Goal: Transaction & Acquisition: Subscribe to service/newsletter

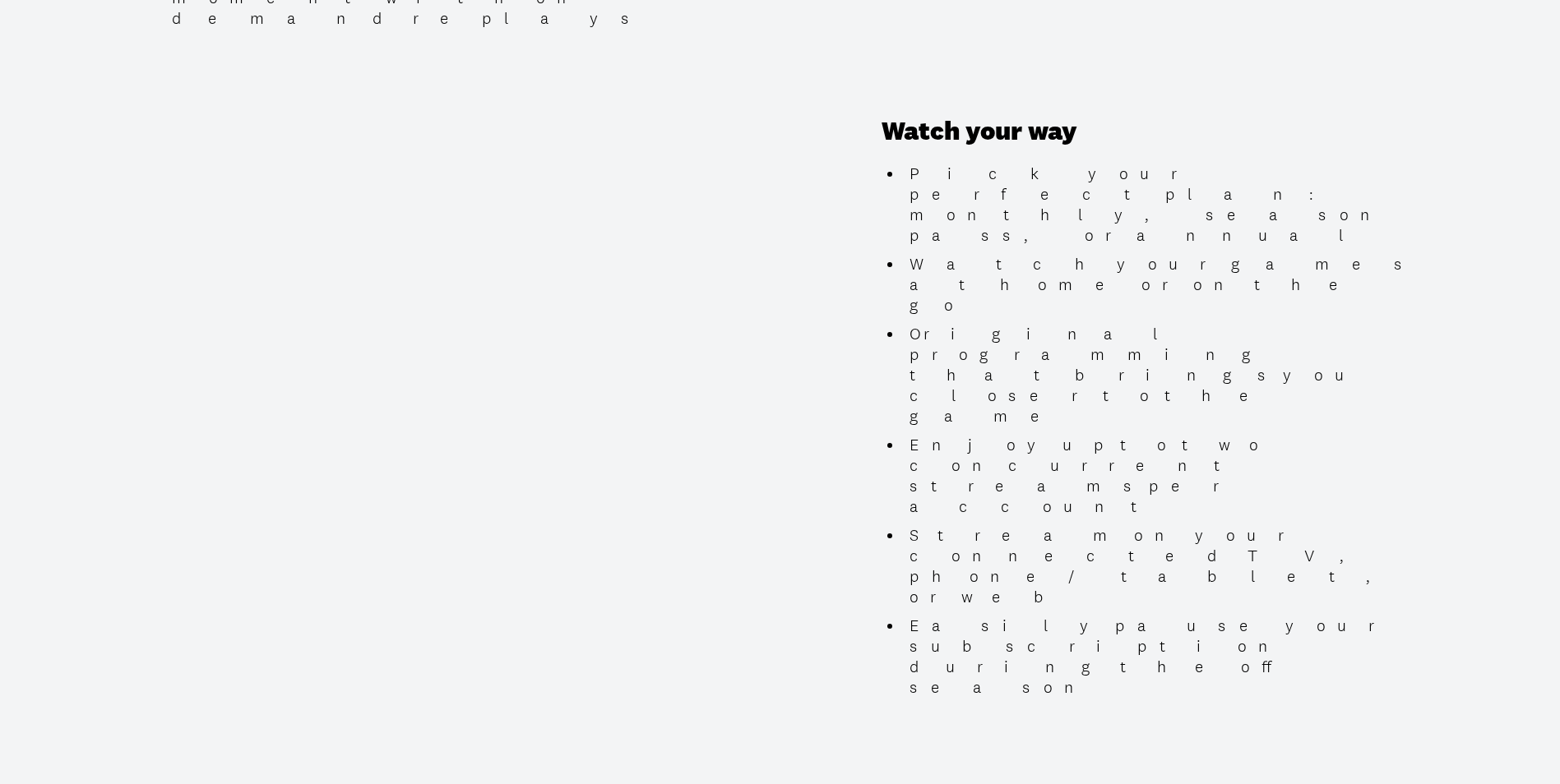
scroll to position [1479, 0]
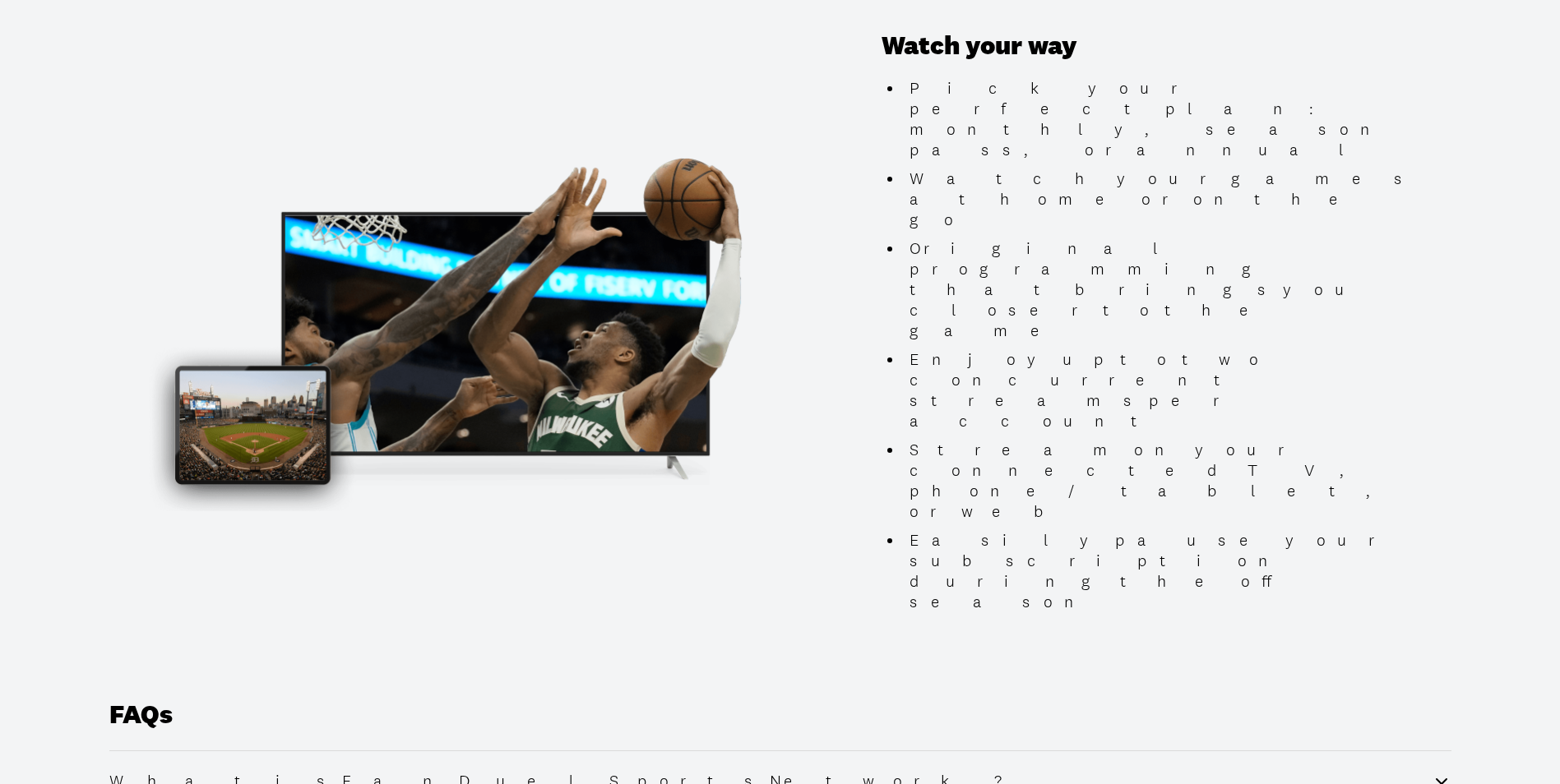
click at [1444, 778] on icon at bounding box center [1441, 781] width 12 height 7
click at [1443, 776] on icon at bounding box center [1441, 779] width 12 height 7
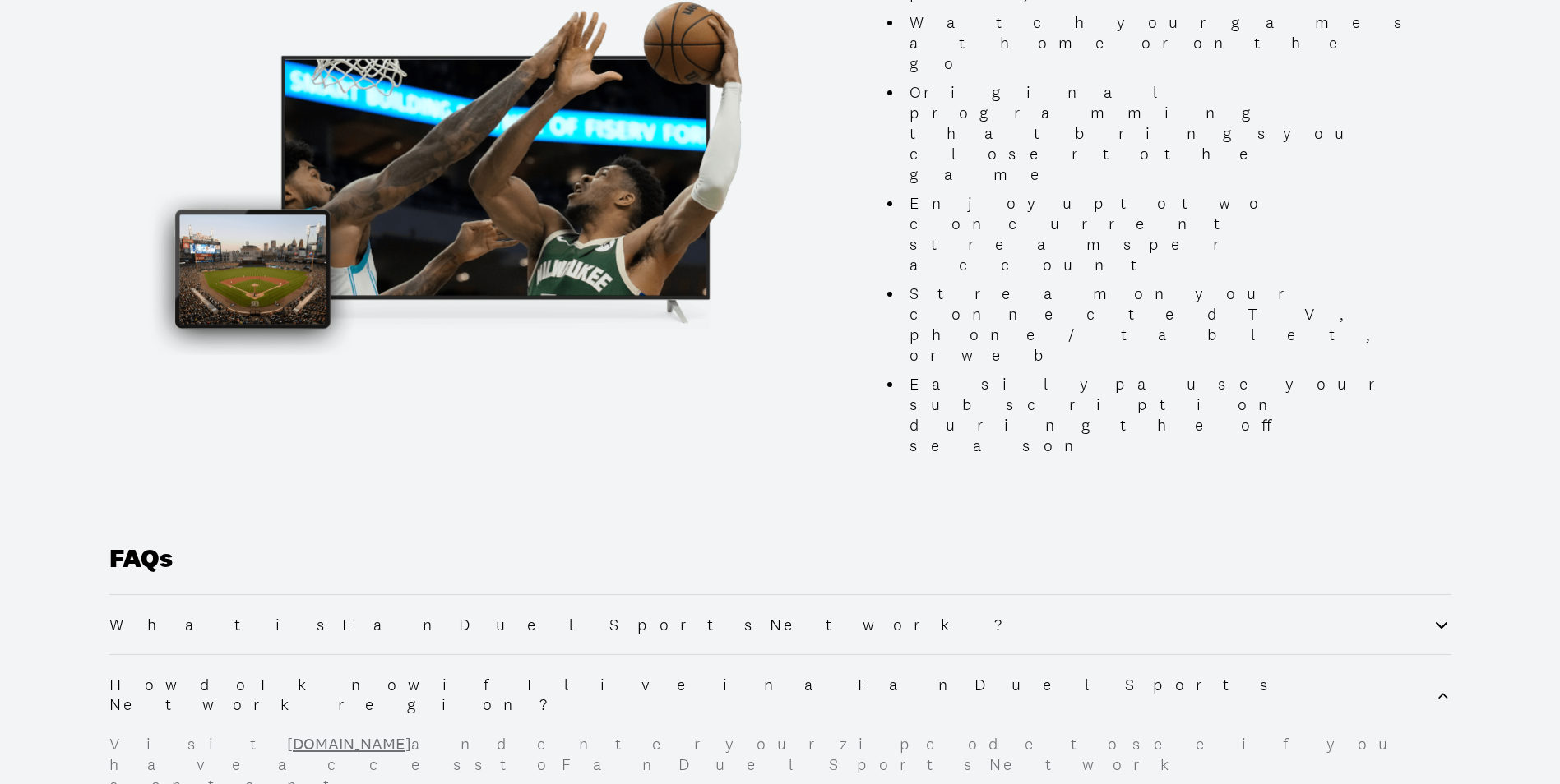
scroll to position [1644, 0]
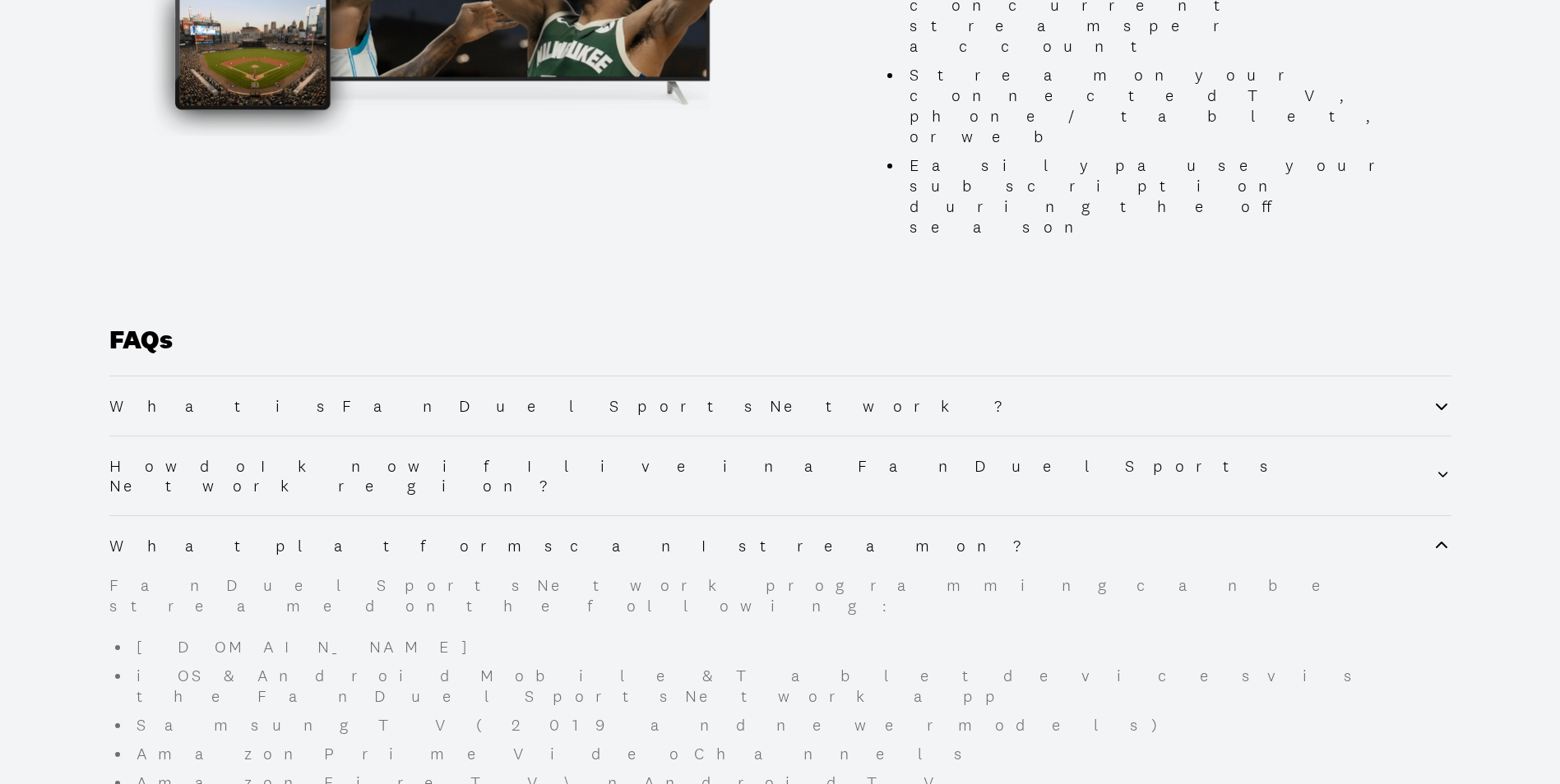
scroll to position [1890, 0]
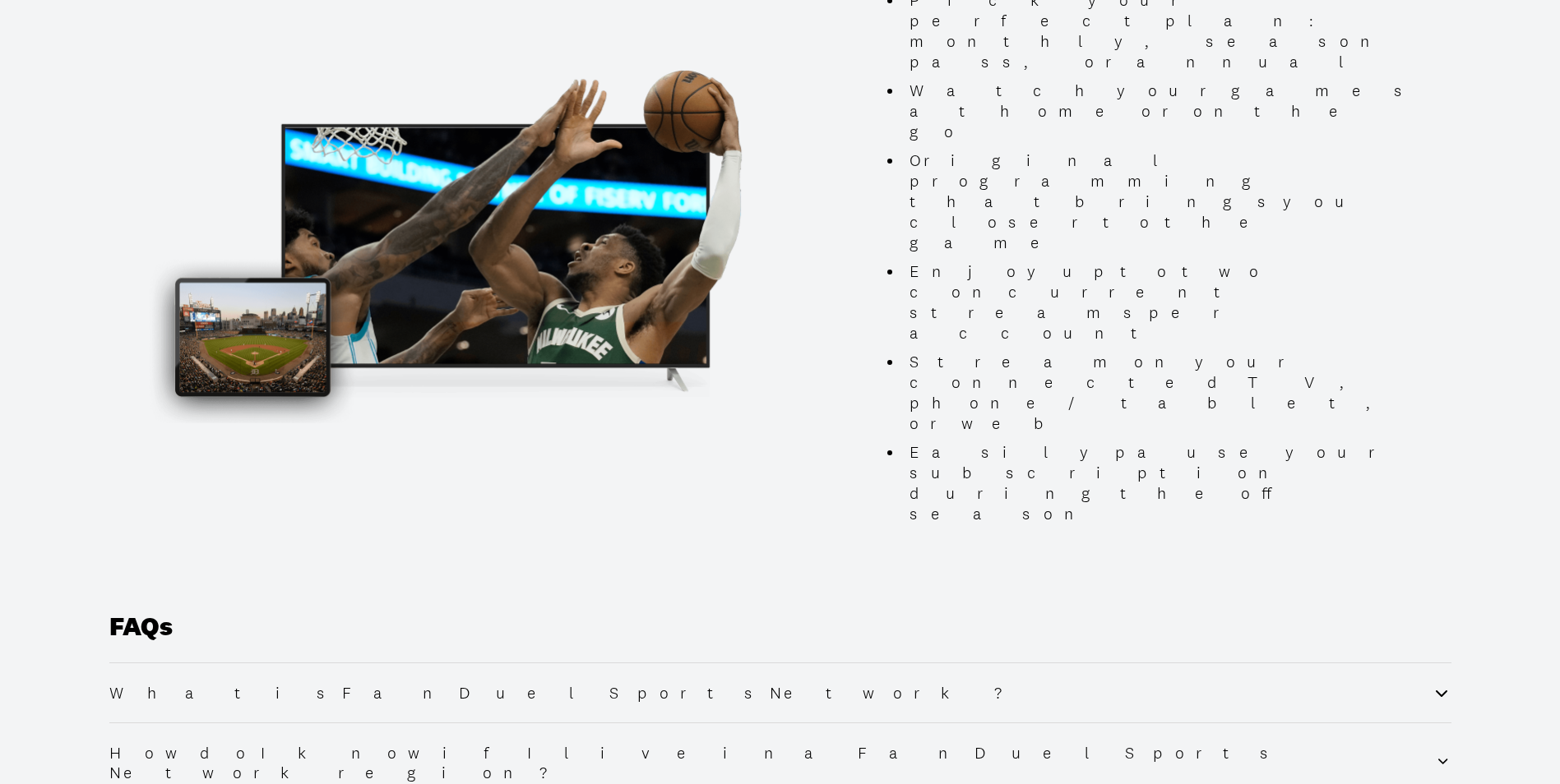
scroll to position [1540, 0]
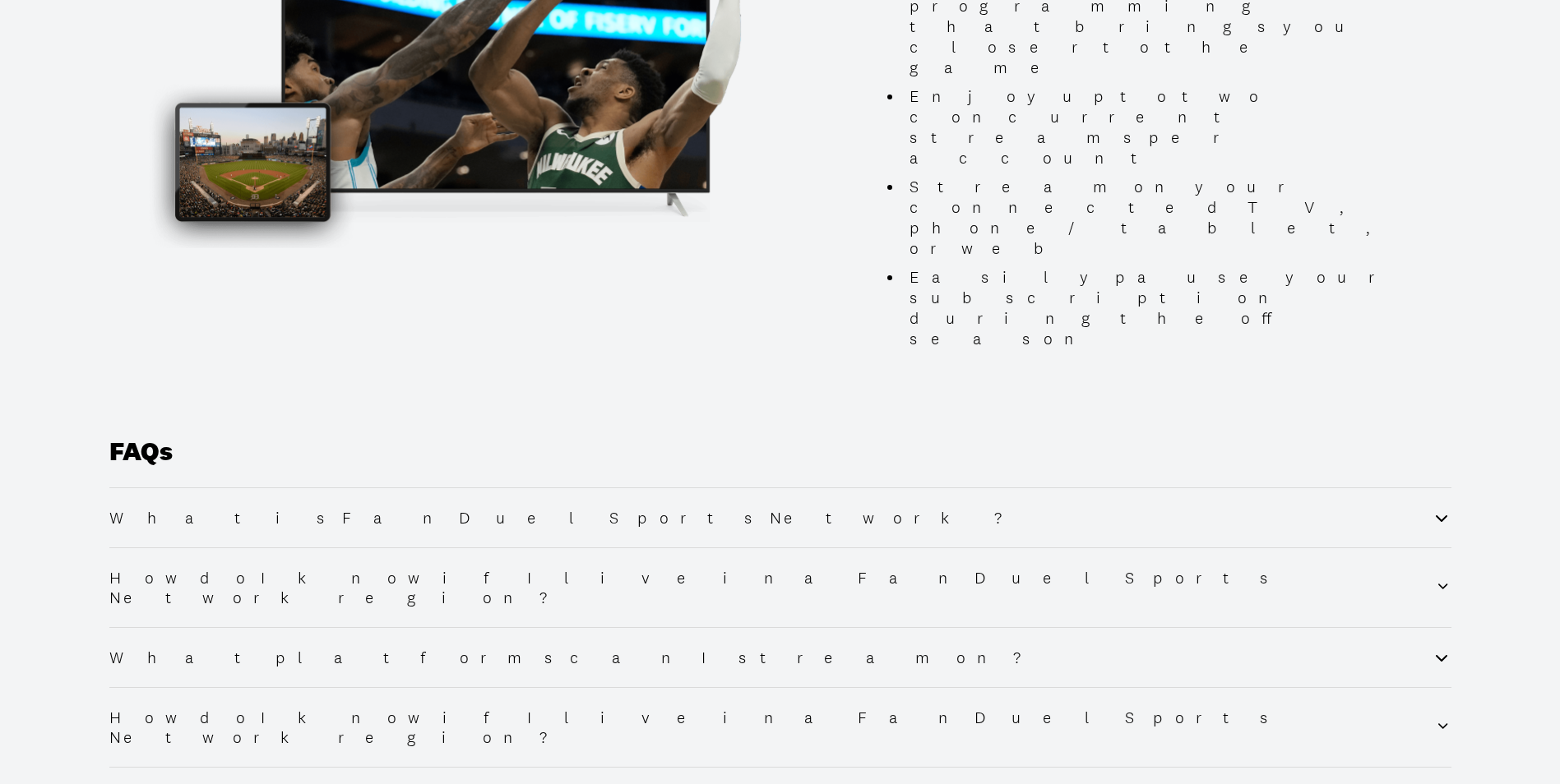
scroll to position [1786, 0]
